Goal: Task Accomplishment & Management: Use online tool/utility

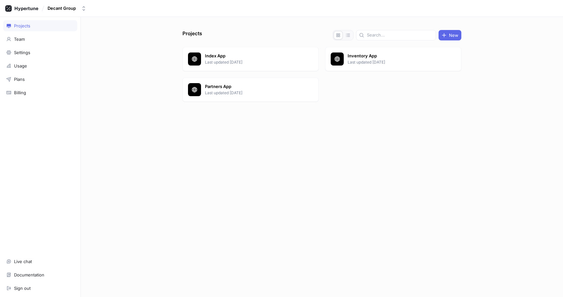
click at [209, 159] on div "Projects New Index App Last updated 1 day ago Inventory App Last updated 1 mont…" at bounding box center [322, 163] width 284 height 267
click at [213, 153] on div "Projects New Index App Last updated 1 day ago Inventory App Last updated 1 mont…" at bounding box center [322, 163] width 284 height 267
click at [236, 190] on div "Projects New Index App Last updated 1 day ago Inventory App Last updated 1 mont…" at bounding box center [322, 163] width 284 height 267
click at [129, 91] on div "Projects New Index App Last updated 1 day ago Inventory App Last updated 1 mont…" at bounding box center [322, 157] width 482 height 280
click at [238, 55] on p "Index App" at bounding box center [252, 56] width 94 height 7
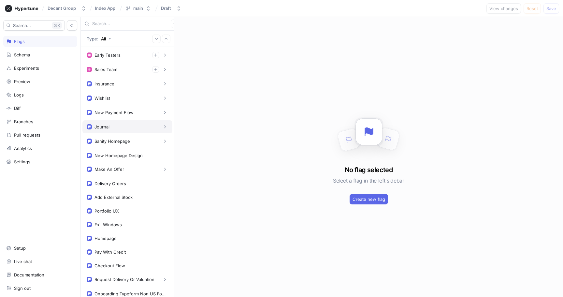
click at [119, 128] on div "Journal" at bounding box center [127, 126] width 81 height 7
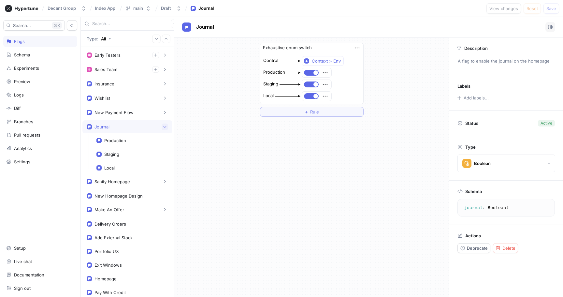
click at [165, 126] on icon "button" at bounding box center [165, 127] width 4 height 4
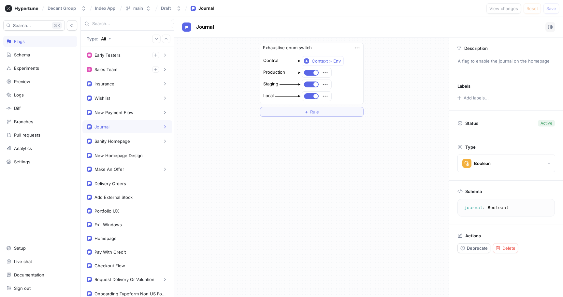
click at [177, 143] on div "Exhaustive enum switch Control Context > Env Production Staging Local ＋ Rule" at bounding box center [311, 166] width 275 height 259
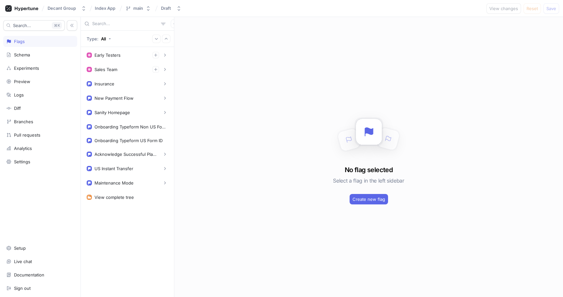
click at [260, 108] on div "No flag selected Select a flag in the left sidebar Create new flag" at bounding box center [368, 157] width 389 height 280
click at [226, 159] on div "No flag selected Select a flag in the left sidebar Create new flag" at bounding box center [368, 157] width 389 height 280
